Goal: Information Seeking & Learning: Learn about a topic

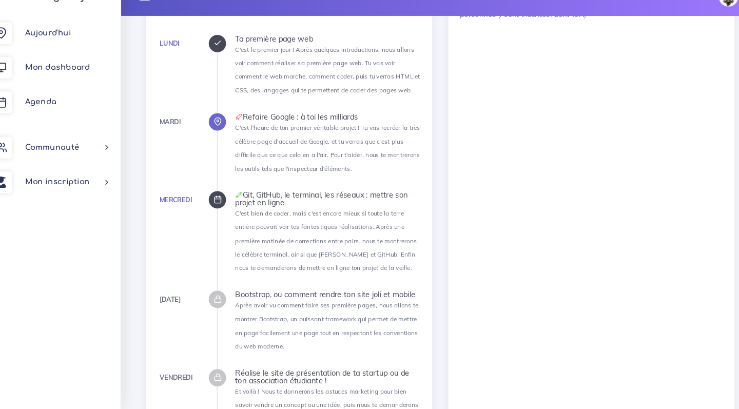
scroll to position [1109, 0]
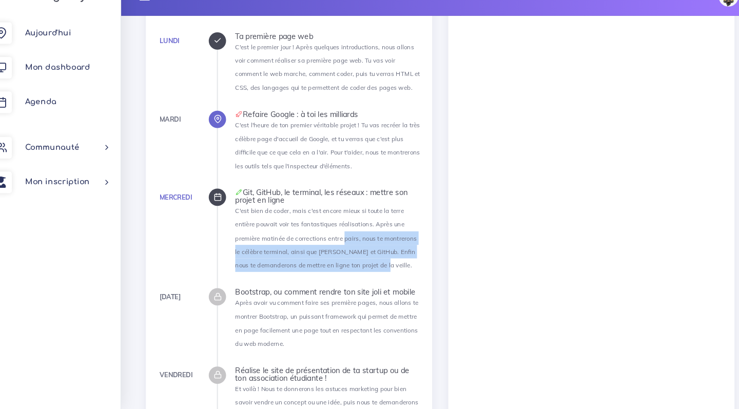
drag, startPoint x: 319, startPoint y: 234, endPoint x: 295, endPoint y: 198, distance: 43.4
click at [295, 200] on li "Mercredi Git, GitHub, le terminal, les réseaux : mettre son projet en ligne C'e…" at bounding box center [330, 239] width 176 height 79
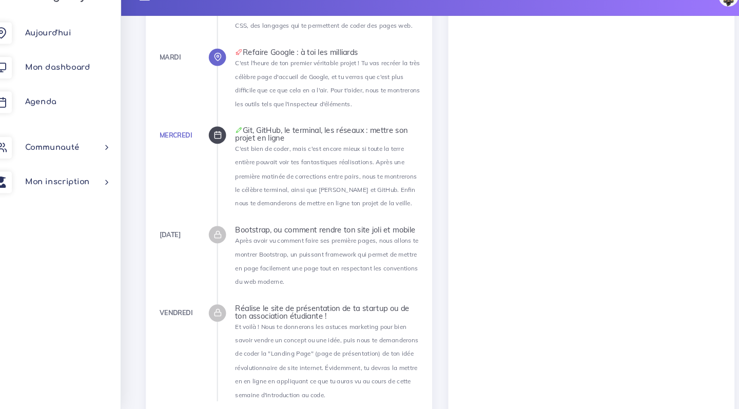
scroll to position [1170, 0]
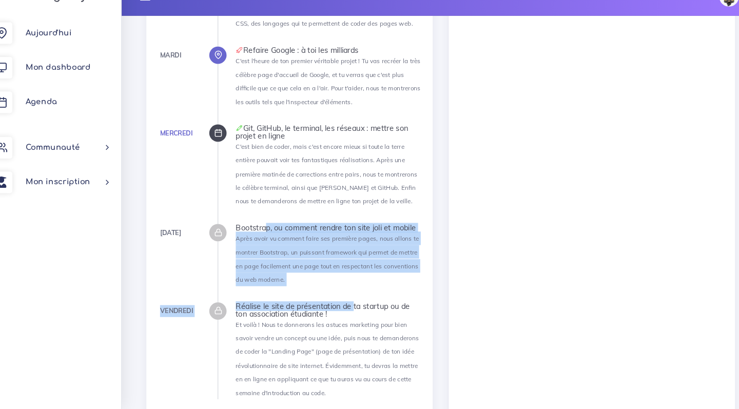
drag, startPoint x: 246, startPoint y: 194, endPoint x: 325, endPoint y: 267, distance: 106.8
click at [325, 267] on ul "Lundi Ta première page web C'est le premier jour ! Après quelques introductions…" at bounding box center [321, 195] width 194 height 409
click at [325, 308] on div "Réalise le site de présentation de ta startup ou de ton association étudiante !" at bounding box center [330, 315] width 176 height 14
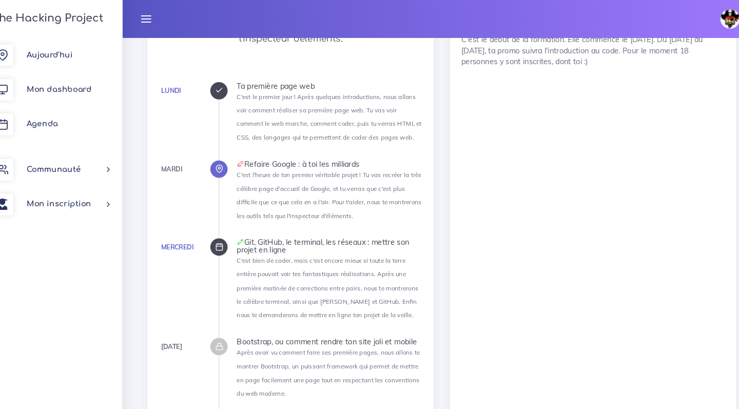
scroll to position [917, 0]
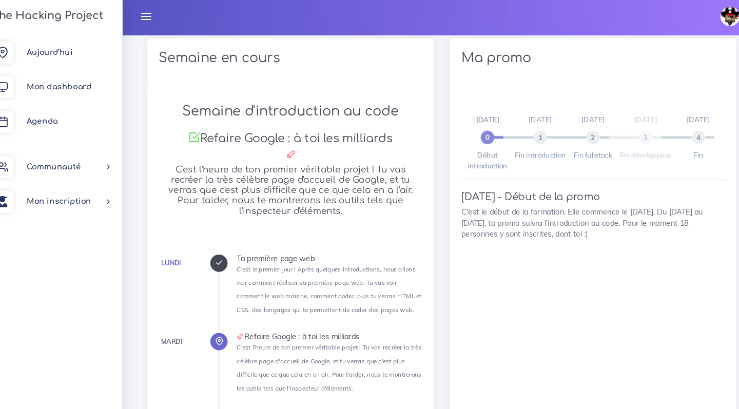
click at [624, 126] on span "3" at bounding box center [630, 132] width 13 height 13
drag, startPoint x: 570, startPoint y: 110, endPoint x: 591, endPoint y: 131, distance: 29.4
click at [574, 126] on span "2" at bounding box center [580, 132] width 13 height 13
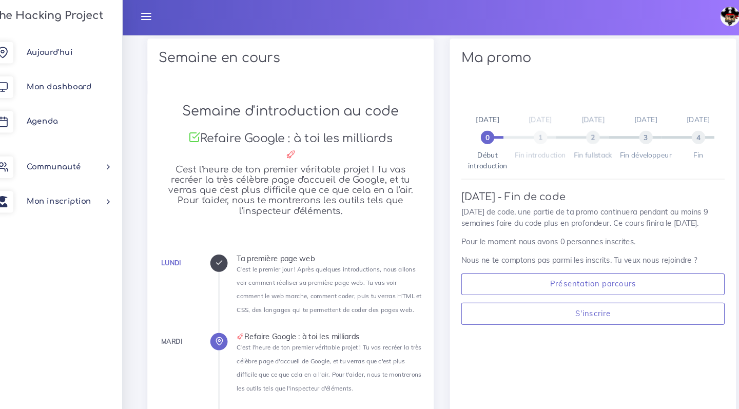
click at [508, 145] on span "Fin introduction" at bounding box center [530, 149] width 48 height 8
click at [573, 119] on div "21/11/25 2 Fin fullstack" at bounding box center [580, 132] width 36 height 44
click at [574, 126] on span "2" at bounding box center [580, 132] width 13 height 13
drag, startPoint x: 182, startPoint y: 76, endPoint x: 302, endPoint y: 184, distance: 161.4
click at [302, 184] on div "Semaine d'introduction au code Refaire Google : à toi les milliards C'est l'heu…" at bounding box center [293, 383] width 272 height 586
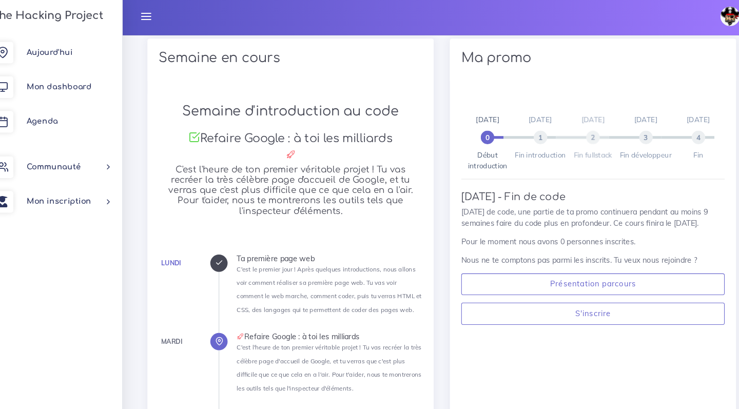
click at [302, 184] on h5 "C'est l'heure de ton premier véritable projet ! Tu vas recréer la très célèbre …" at bounding box center [293, 183] width 250 height 49
click at [74, 87] on link "Mon dashboard" at bounding box center [66, 85] width 133 height 33
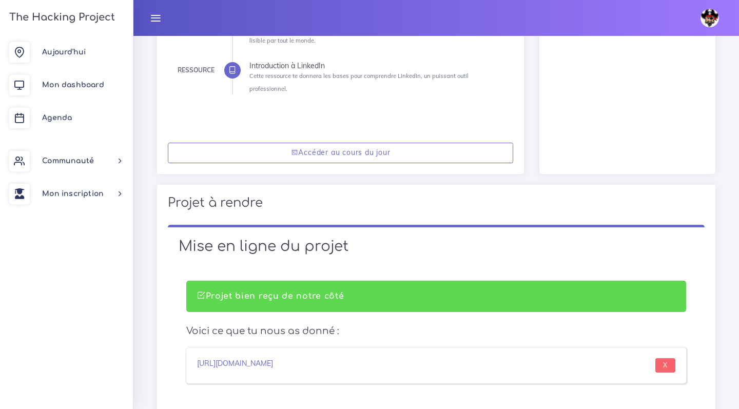
scroll to position [550, 0]
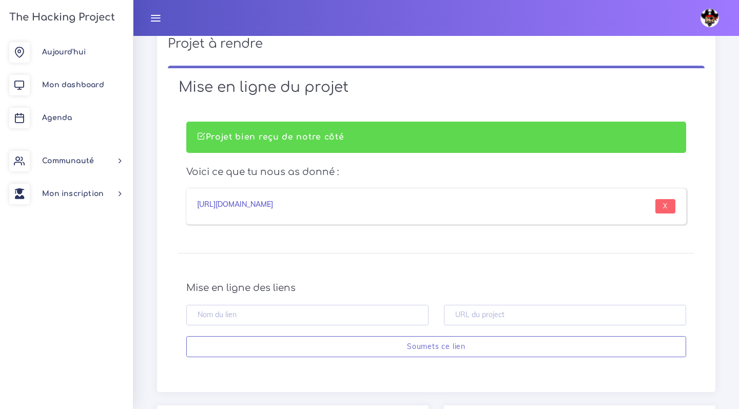
click at [273, 200] on link "[URL][DOMAIN_NAME]" at bounding box center [235, 204] width 76 height 9
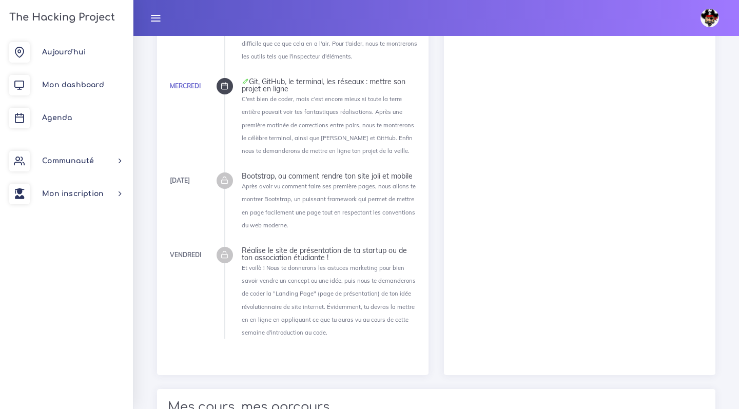
scroll to position [1230, 0]
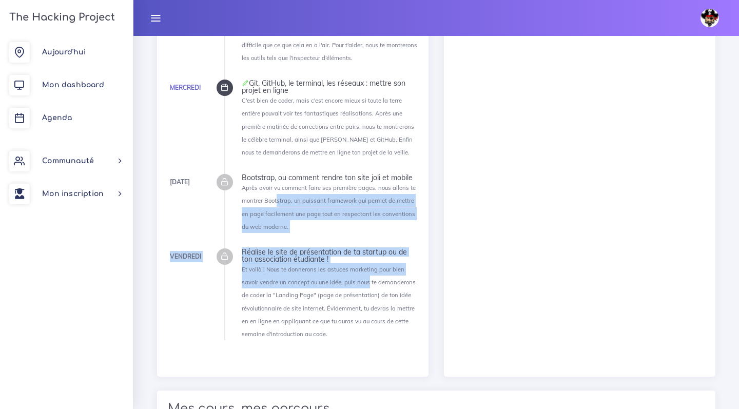
drag, startPoint x: 274, startPoint y: 181, endPoint x: 347, endPoint y: 255, distance: 103.9
click at [346, 255] on ul "[DATE] Ta première page web C'est le premier jour ! Après quelques introduction…" at bounding box center [321, 135] width 194 height 409
click at [347, 255] on li "Vendredi Réalise le site de présentation de ta startup ou de ton association ét…" at bounding box center [330, 295] width 176 height 92
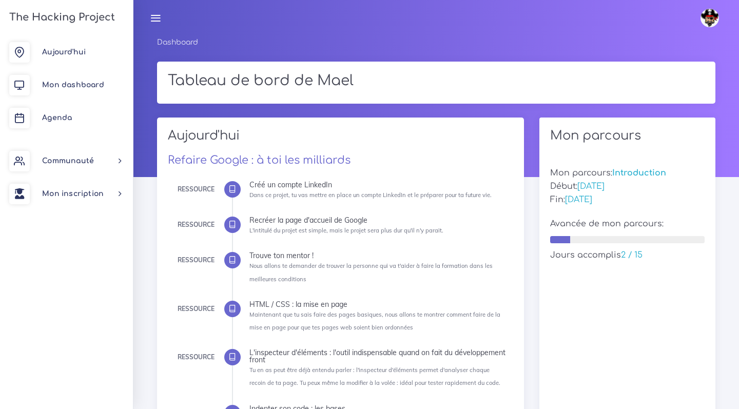
scroll to position [0, 0]
click at [49, 75] on link "Mon dashboard" at bounding box center [66, 85] width 133 height 33
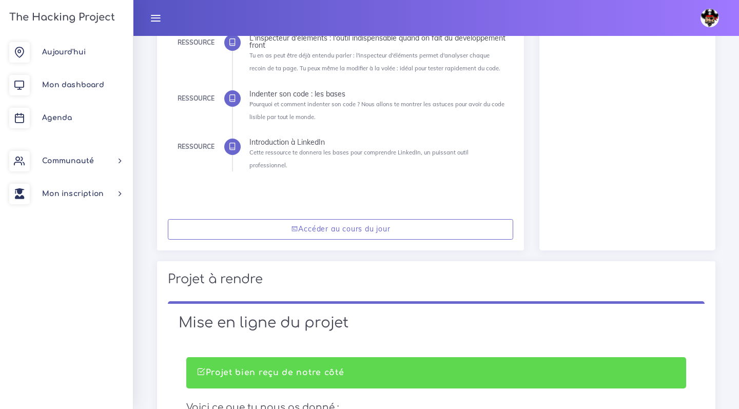
scroll to position [268, 0]
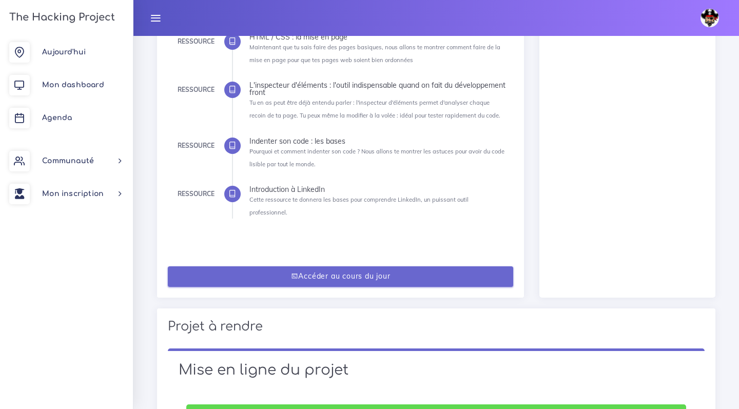
click at [306, 266] on link "Accéder au cours du jour" at bounding box center [341, 276] width 346 height 21
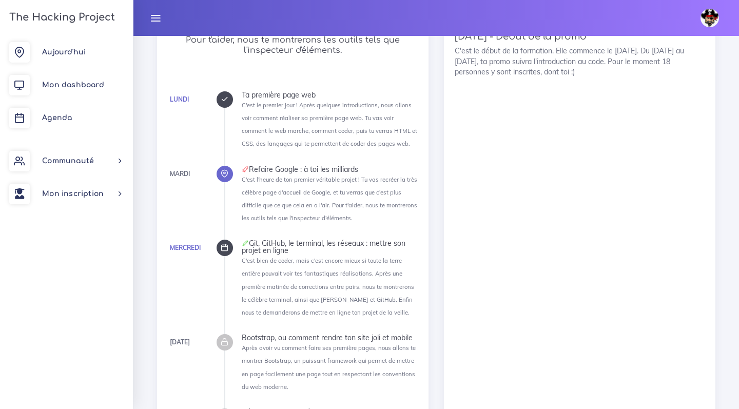
scroll to position [1063, 0]
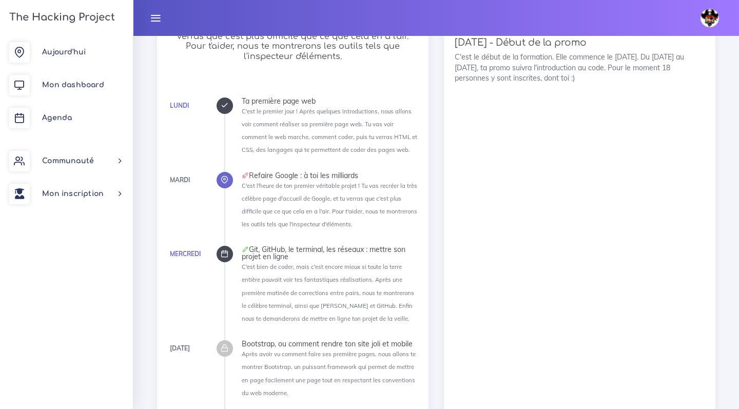
click at [176, 100] on div "Lundi" at bounding box center [179, 105] width 19 height 11
click at [218, 98] on div at bounding box center [225, 106] width 16 height 16
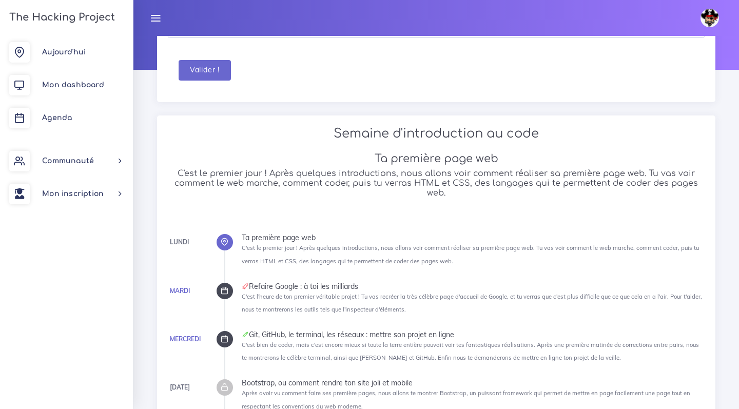
scroll to position [107, 0]
click at [171, 240] on div "Lundi" at bounding box center [179, 242] width 19 height 11
click at [221, 339] on icon at bounding box center [225, 339] width 8 height 8
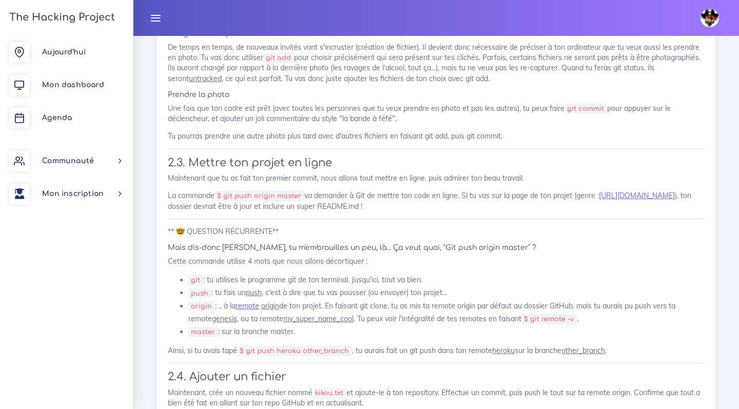
scroll to position [1269, 0]
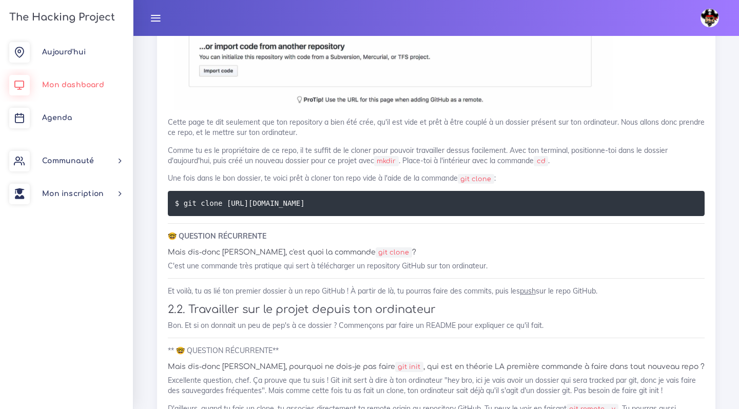
click at [77, 76] on link "Mon dashboard" at bounding box center [66, 85] width 133 height 33
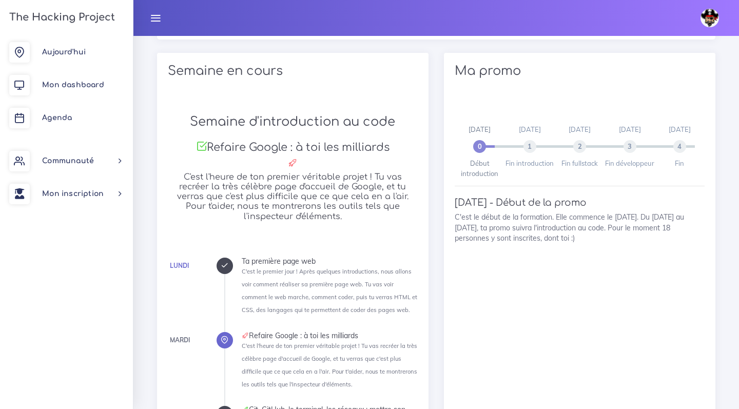
scroll to position [1035, 0]
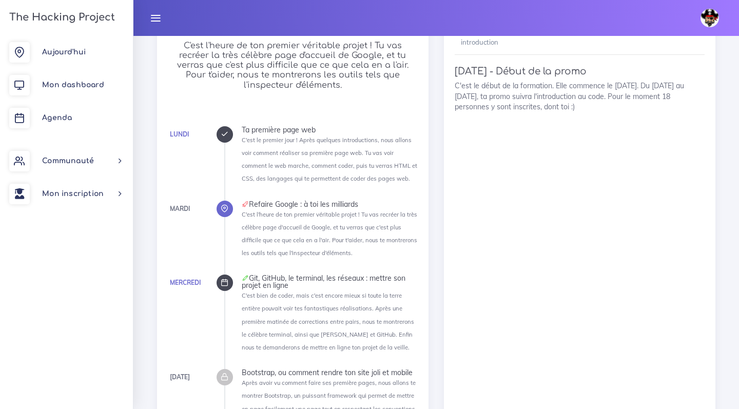
click at [224, 275] on div at bounding box center [225, 283] width 16 height 16
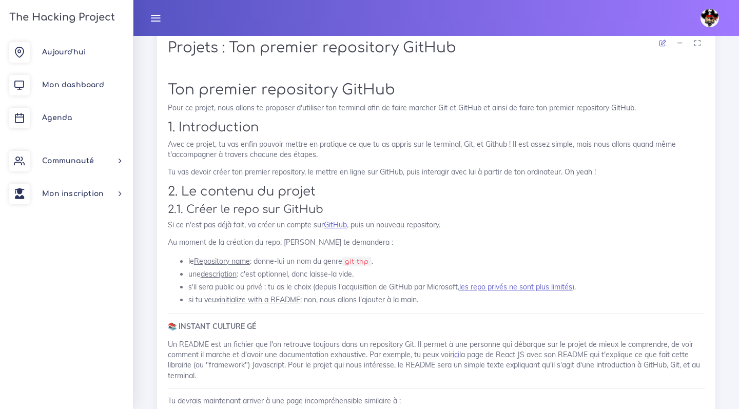
scroll to position [606, 0]
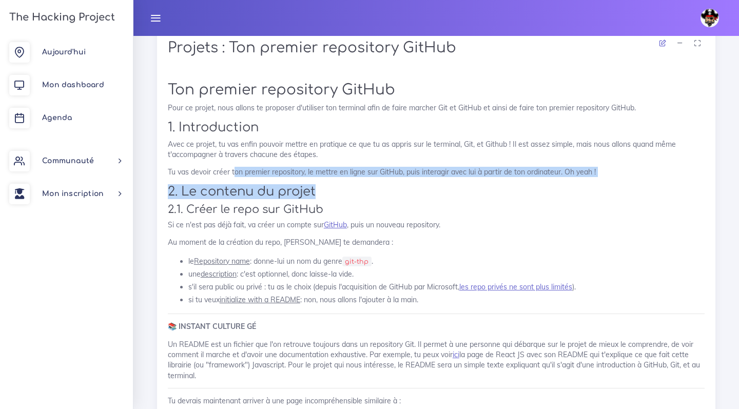
drag, startPoint x: 236, startPoint y: 151, endPoint x: 383, endPoint y: 181, distance: 149.8
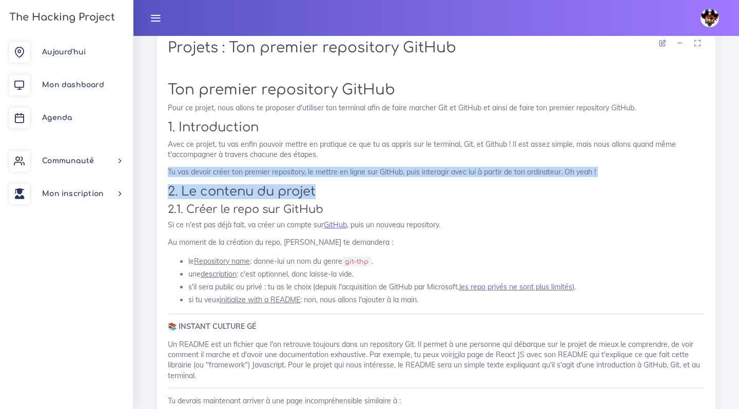
drag, startPoint x: 339, startPoint y: 139, endPoint x: 472, endPoint y: 185, distance: 140.1
click at [472, 203] on h3 "2.1. Créer le repo sur GitHub" at bounding box center [436, 209] width 537 height 13
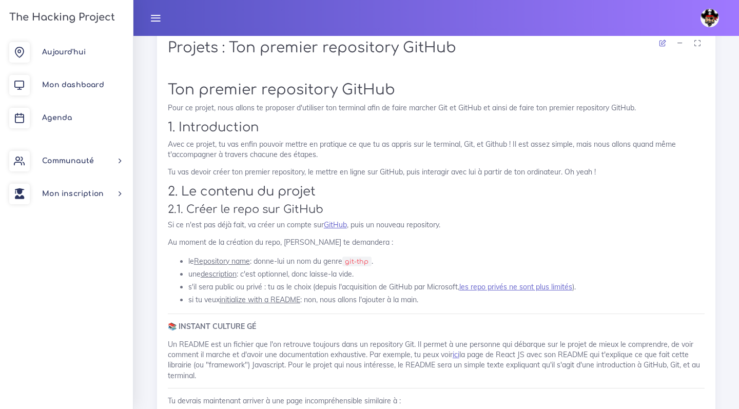
click at [451, 184] on h2 "2. Le contenu du projet" at bounding box center [436, 191] width 537 height 15
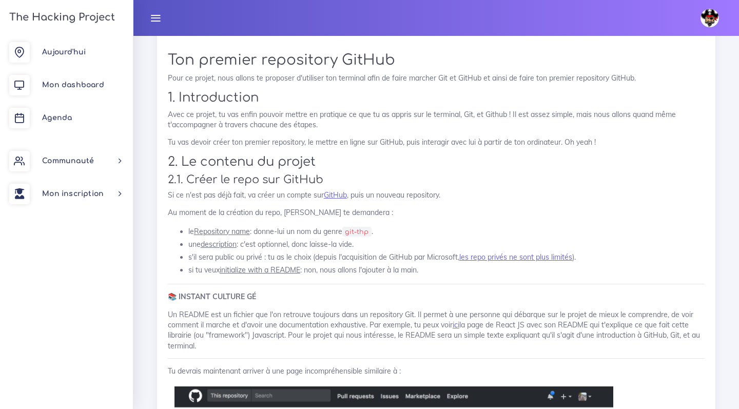
scroll to position [635, 0]
click at [468, 264] on li "si tu veux initialize with a README : non, nous allons l'ajouter à la main." at bounding box center [446, 270] width 517 height 13
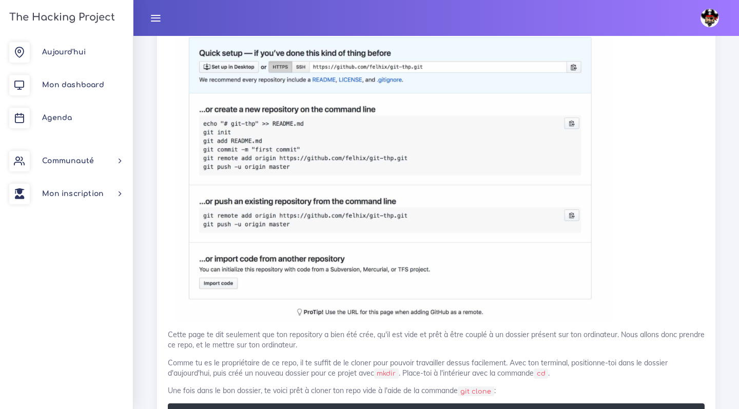
scroll to position [1302, 0]
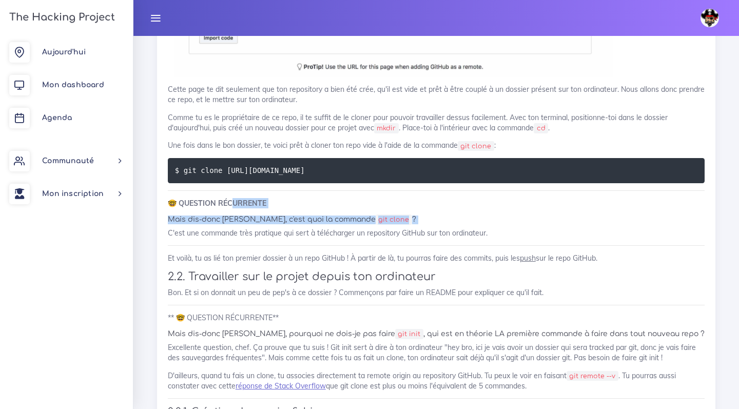
drag, startPoint x: 235, startPoint y: 183, endPoint x: 280, endPoint y: 204, distance: 49.4
click at [280, 203] on div "Ton premier repository GitHub Pour ce projet, nous allons te proposer d'utilise…" at bounding box center [436, 353] width 537 height 1937
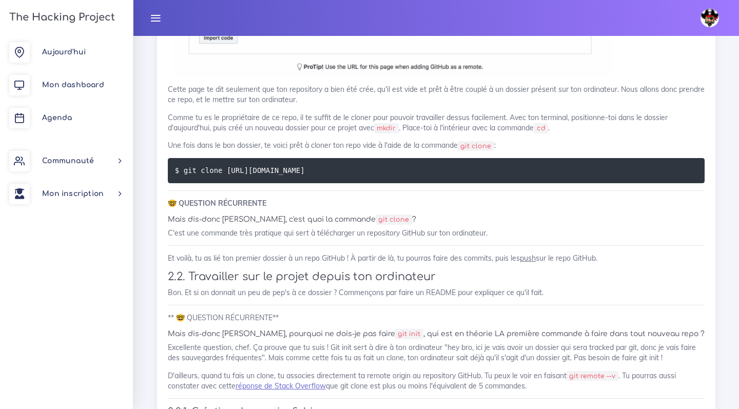
click at [280, 204] on div "Ton premier repository GitHub Pour ce projet, nous allons te proposer d'utilise…" at bounding box center [436, 353] width 537 height 1937
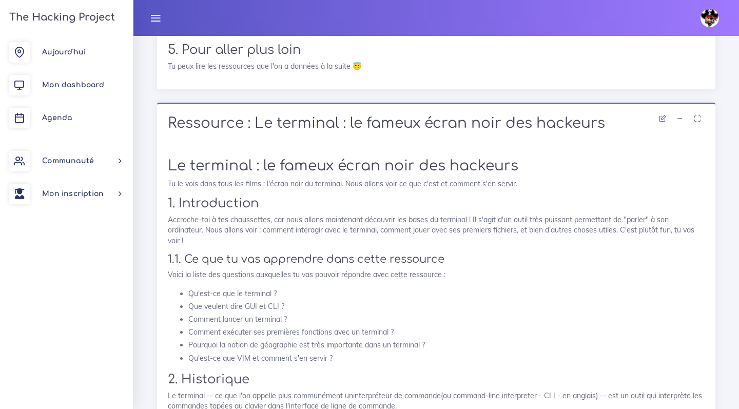
scroll to position [3788, 0]
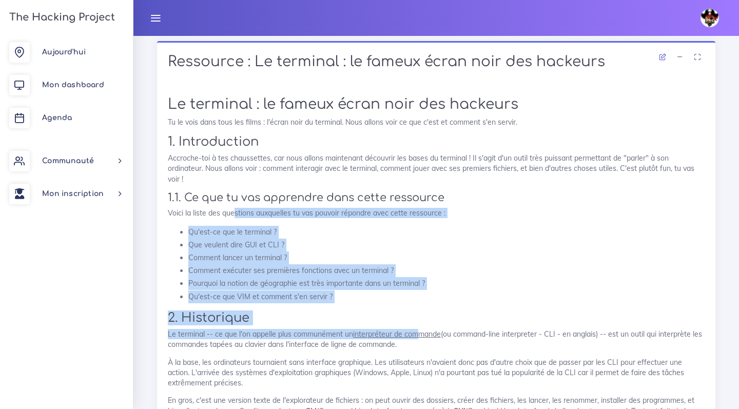
drag, startPoint x: 235, startPoint y: 157, endPoint x: 428, endPoint y: 282, distance: 230.6
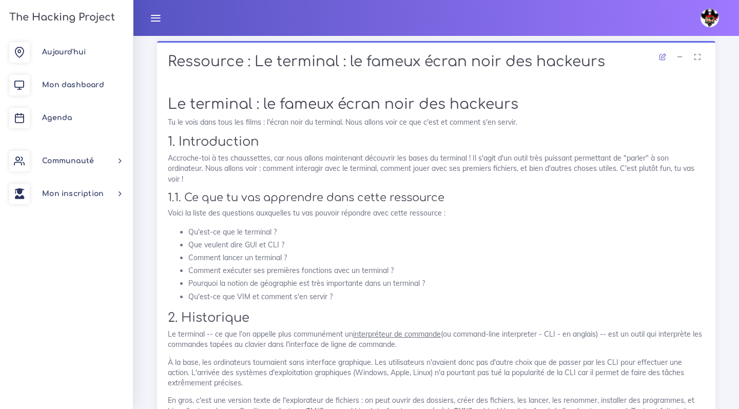
click at [428, 330] on u "interpréteur de commande" at bounding box center [397, 334] width 88 height 9
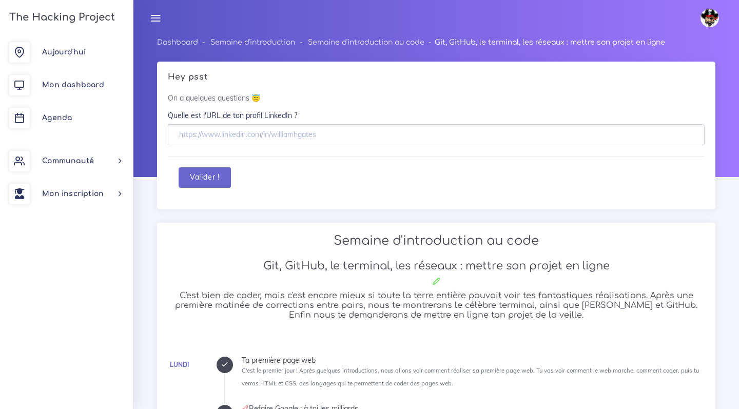
scroll to position [0, 0]
click at [276, 135] on input "text" at bounding box center [436, 134] width 537 height 21
click at [52, 46] on link "Aujourd'hui" at bounding box center [66, 52] width 133 height 33
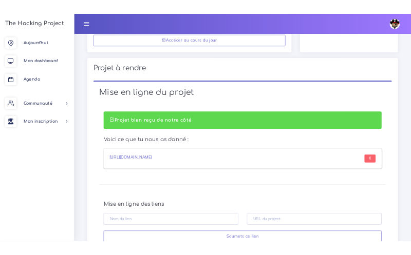
scroll to position [510, 0]
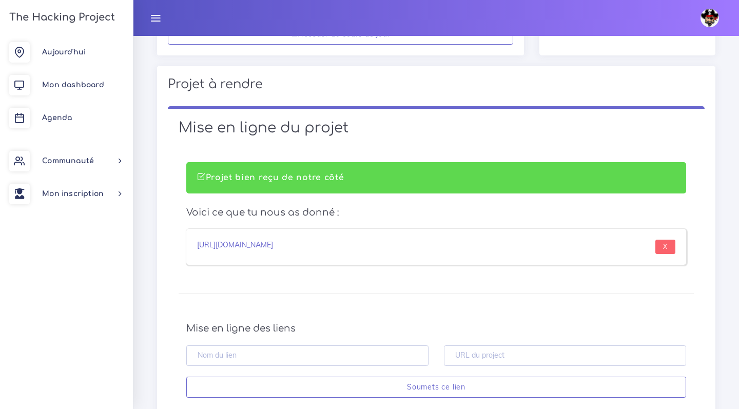
click at [321, 240] on div "[URL][DOMAIN_NAME]" at bounding box center [312, 247] width 247 height 14
click at [320, 240] on div "[URL][DOMAIN_NAME]" at bounding box center [312, 247] width 247 height 14
click at [273, 240] on link "[URL][DOMAIN_NAME]" at bounding box center [235, 244] width 76 height 9
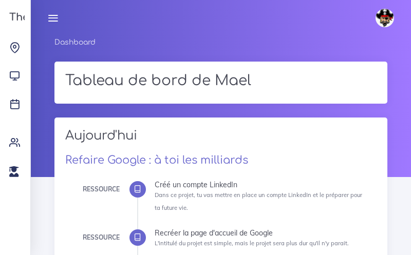
scroll to position [0, 0]
